Goal: Transaction & Acquisition: Purchase product/service

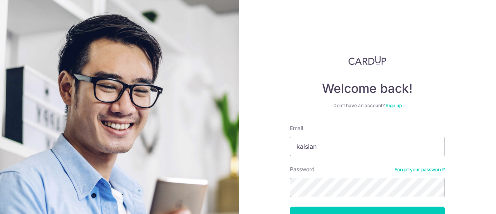
type input "[EMAIL_ADDRESS][DOMAIN_NAME]"
click at [290, 206] on button "Log in" at bounding box center [367, 215] width 155 height 19
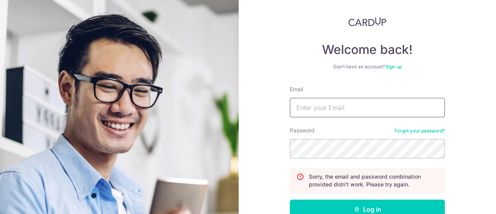
click at [378, 114] on input "Email" at bounding box center [367, 107] width 155 height 19
type input "kaisiang89@gmail.com"
click at [290, 199] on button "Log in" at bounding box center [367, 208] width 155 height 19
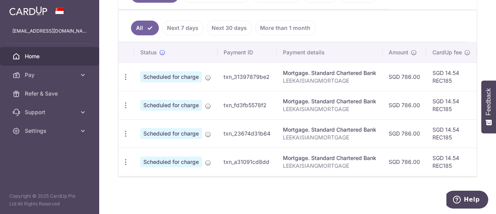
scroll to position [198, 0]
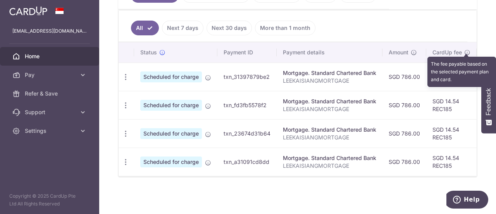
click at [464, 49] on icon at bounding box center [467, 52] width 6 height 6
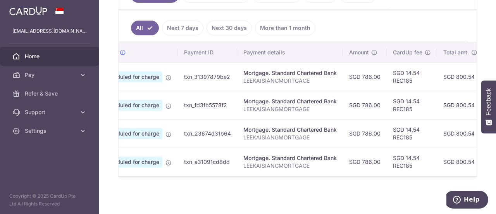
scroll to position [0, 0]
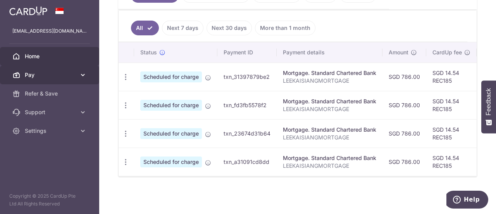
click at [76, 76] on span "Pay" at bounding box center [50, 75] width 51 height 8
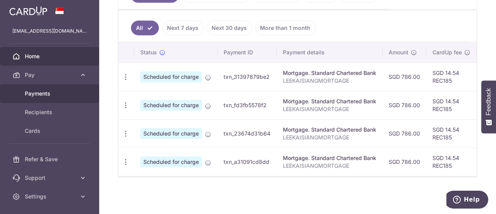
click at [59, 95] on span "Payments" at bounding box center [50, 94] width 51 height 8
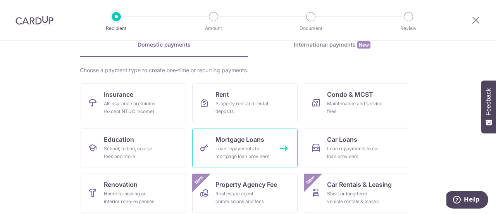
click at [247, 143] on link "Mortgage Loans Loan repayments to mortgage loan providers" at bounding box center [244, 147] width 105 height 39
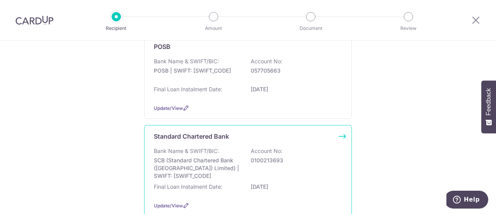
scroll to position [78, 0]
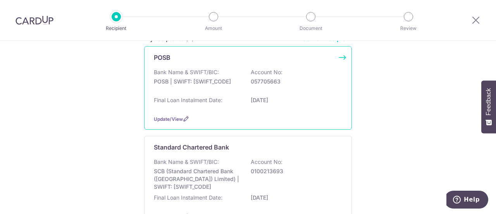
click at [288, 109] on div "POSB Bank Name & SWIFT/BIC: POSB | SWIFT: [SWIFT_CODE] Account No: 057705663 Fi…" at bounding box center [248, 87] width 208 height 83
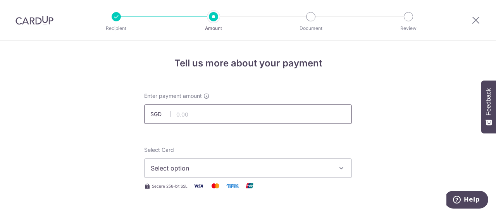
click at [212, 109] on input "text" at bounding box center [248, 113] width 208 height 19
type input "982.00"
click at [271, 159] on button "Select option" at bounding box center [248, 167] width 208 height 19
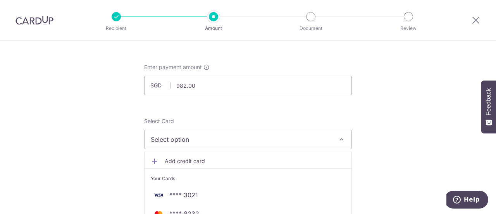
scroll to position [39, 0]
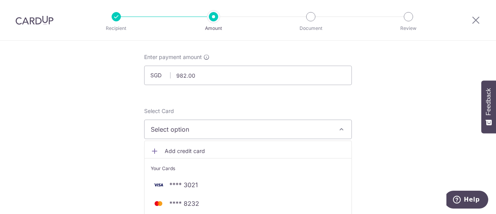
click at [202, 152] on span "Add credit card" at bounding box center [255, 151] width 181 height 8
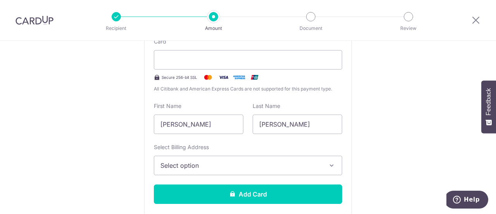
scroll to position [194, 0]
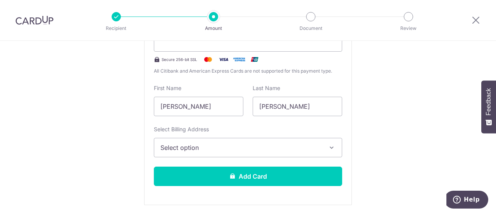
click at [246, 151] on span "Select option" at bounding box center [241, 147] width 161 height 9
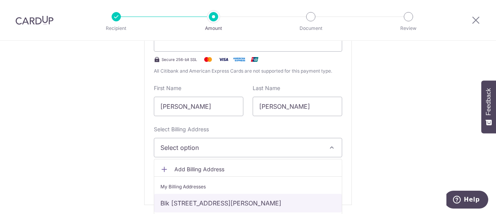
click at [249, 202] on link "Blk [STREET_ADDRESS][PERSON_NAME]" at bounding box center [248, 202] width 188 height 19
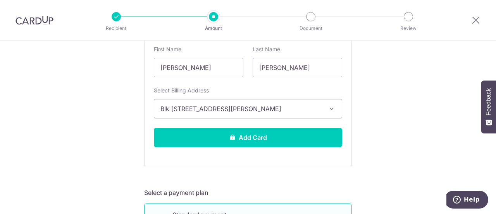
scroll to position [271, 0]
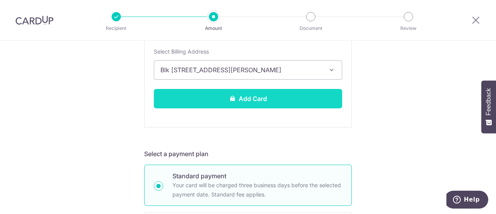
click at [268, 99] on button "Add Card" at bounding box center [248, 98] width 188 height 19
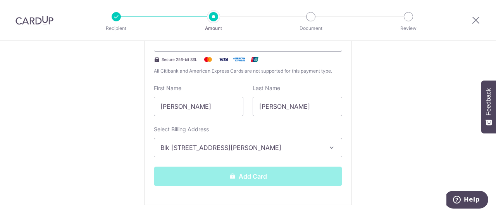
scroll to position [155, 0]
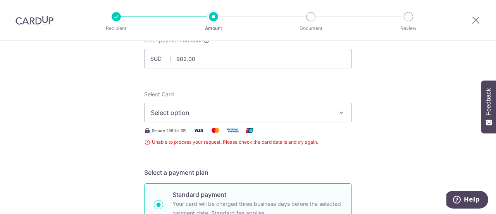
scroll to position [78, 0]
